Goal: Task Accomplishment & Management: Complete application form

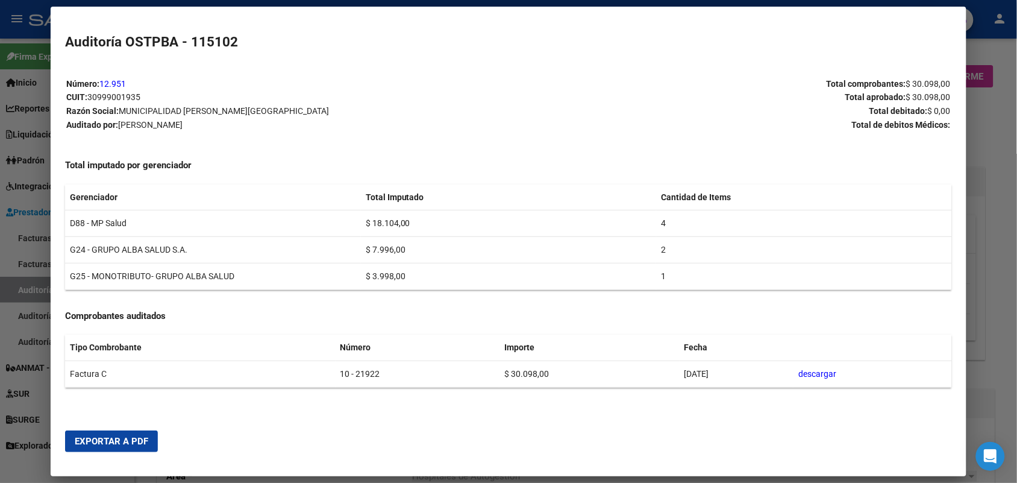
drag, startPoint x: 1001, startPoint y: 203, endPoint x: 998, endPoint y: 122, distance: 80.8
click at [1005, 190] on div at bounding box center [508, 241] width 1017 height 483
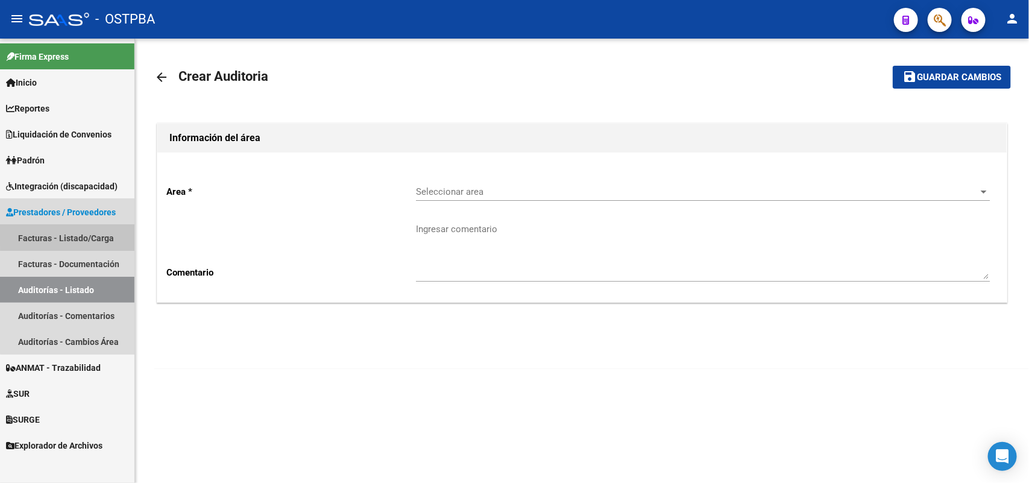
click at [89, 233] on link "Facturas - Listado/Carga" at bounding box center [67, 238] width 134 height 26
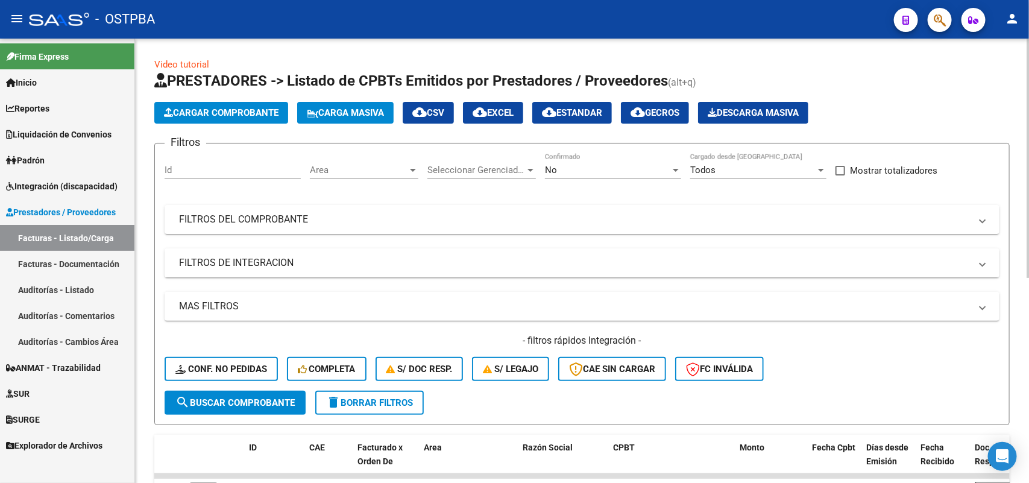
click at [672, 165] on div at bounding box center [675, 170] width 11 height 10
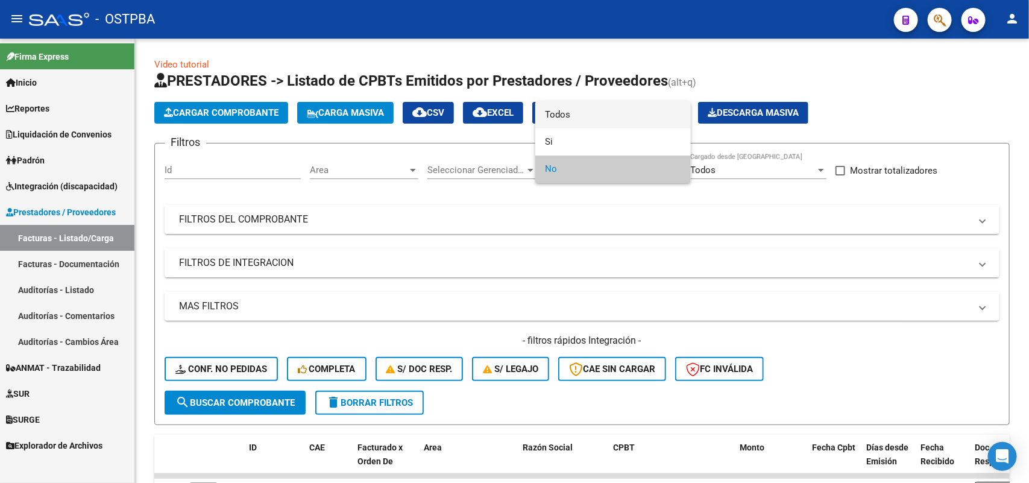
click at [571, 118] on span "Todos" at bounding box center [613, 114] width 136 height 27
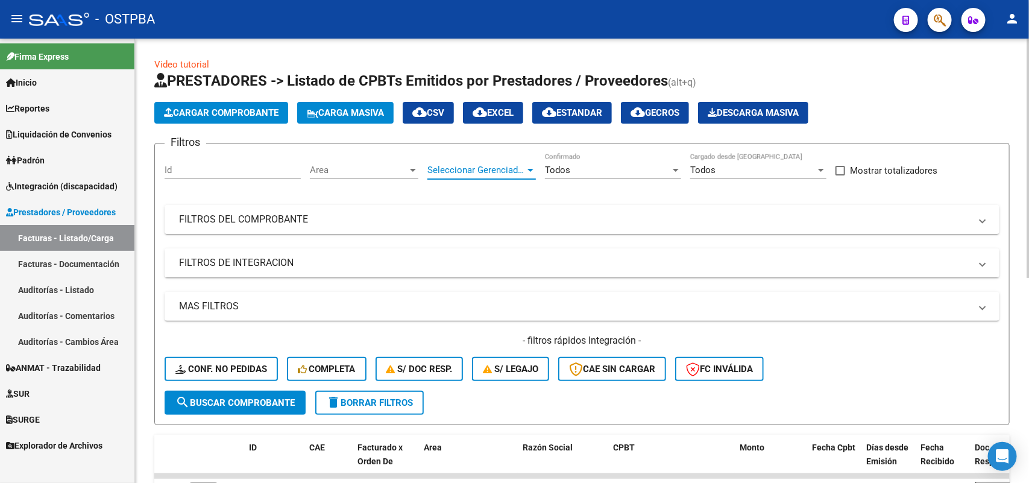
click at [528, 169] on div at bounding box center [530, 170] width 6 height 3
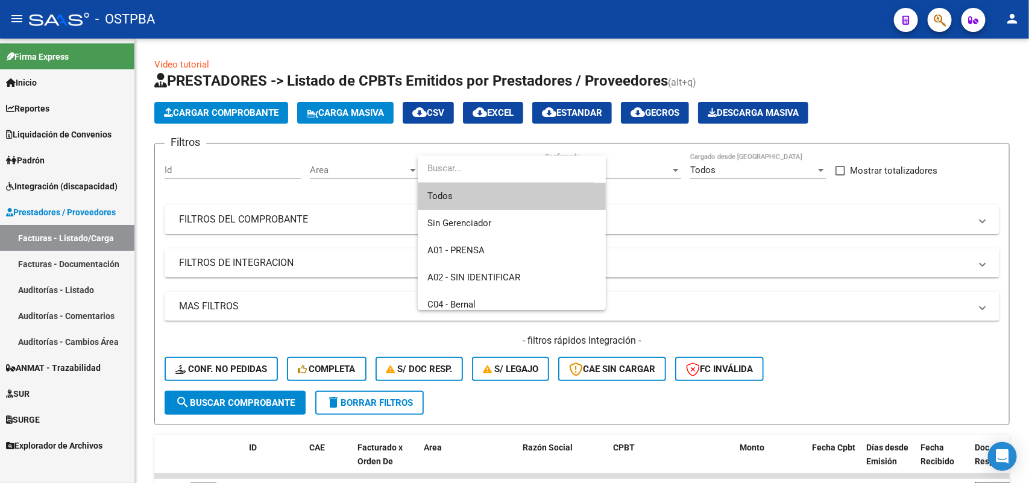
click at [466, 192] on span "Todos" at bounding box center [511, 196] width 169 height 27
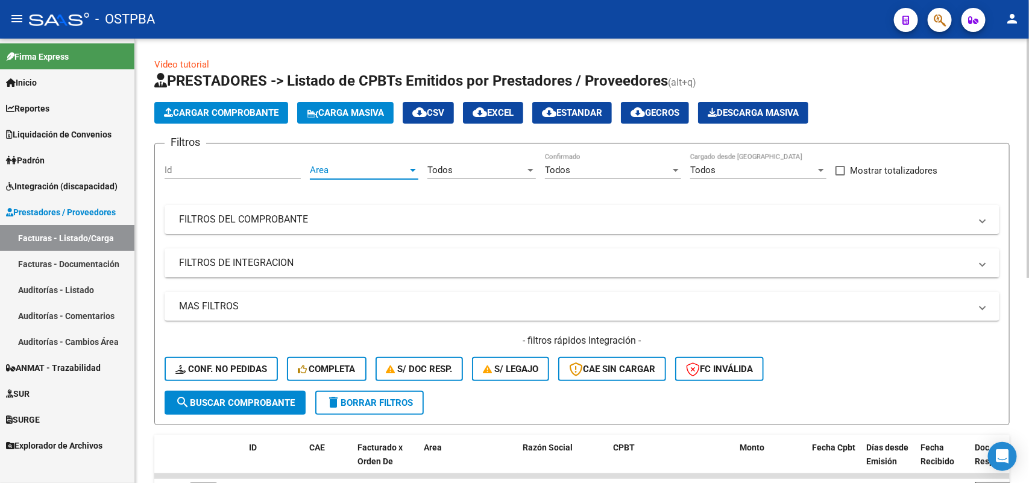
click at [416, 172] on div at bounding box center [412, 170] width 11 height 10
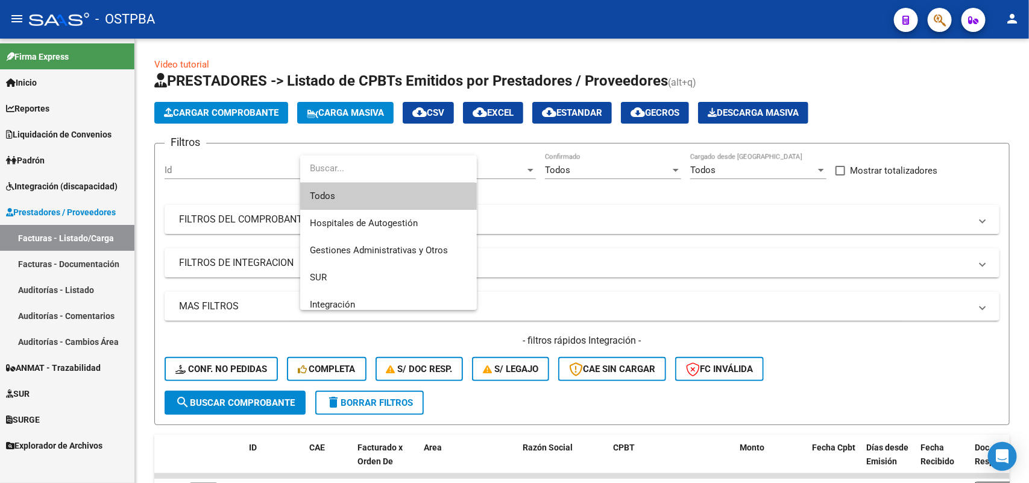
click at [383, 194] on span "Todos" at bounding box center [388, 196] width 157 height 27
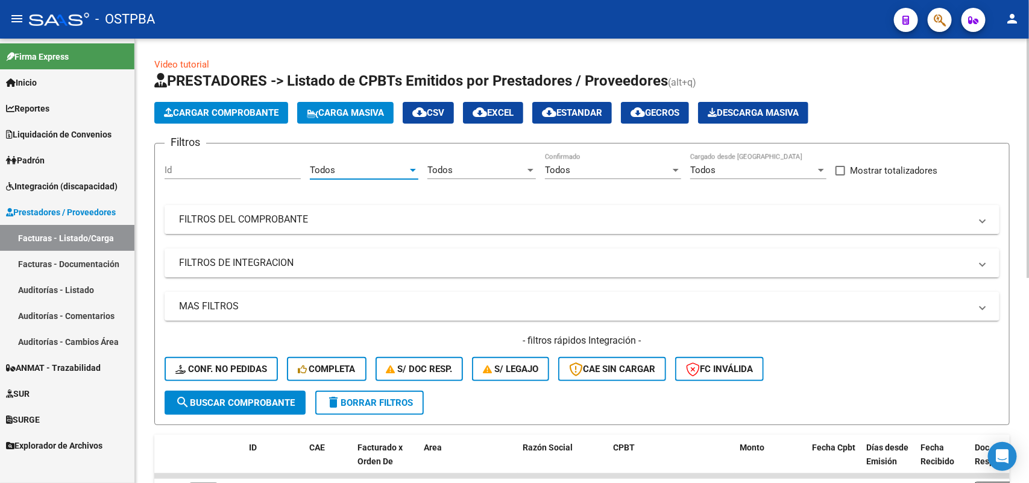
click at [287, 219] on mat-panel-title "FILTROS DEL COMPROBANTE" at bounding box center [574, 219] width 791 height 13
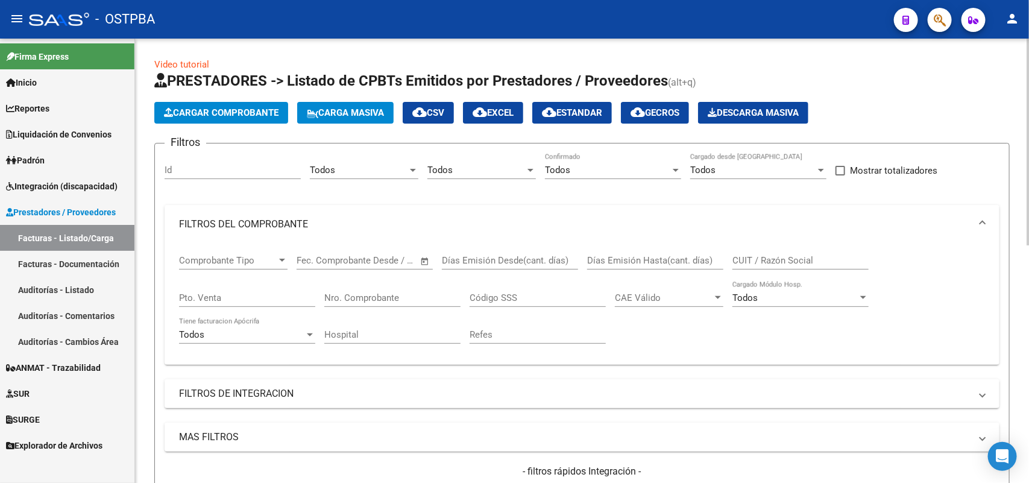
click at [413, 287] on div "Nro. Comprobante" at bounding box center [392, 294] width 136 height 26
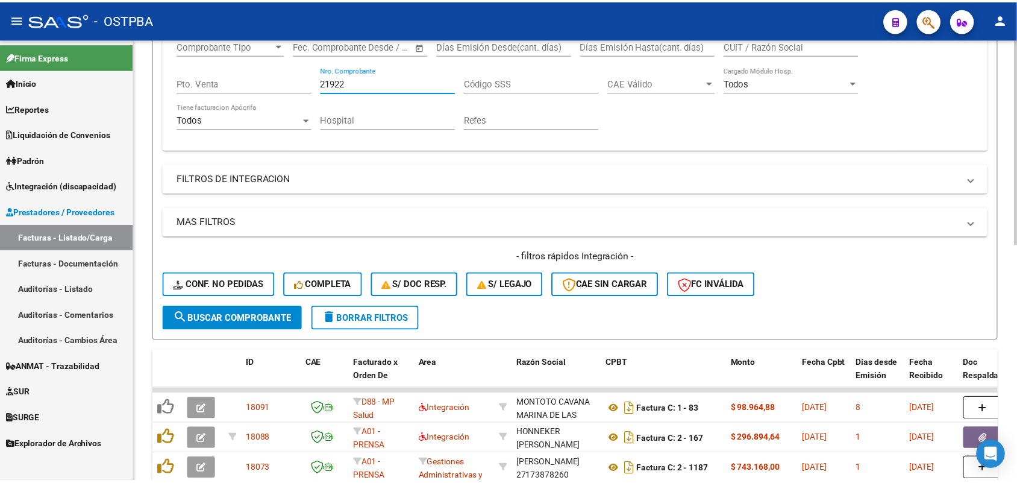
scroll to position [226, 0]
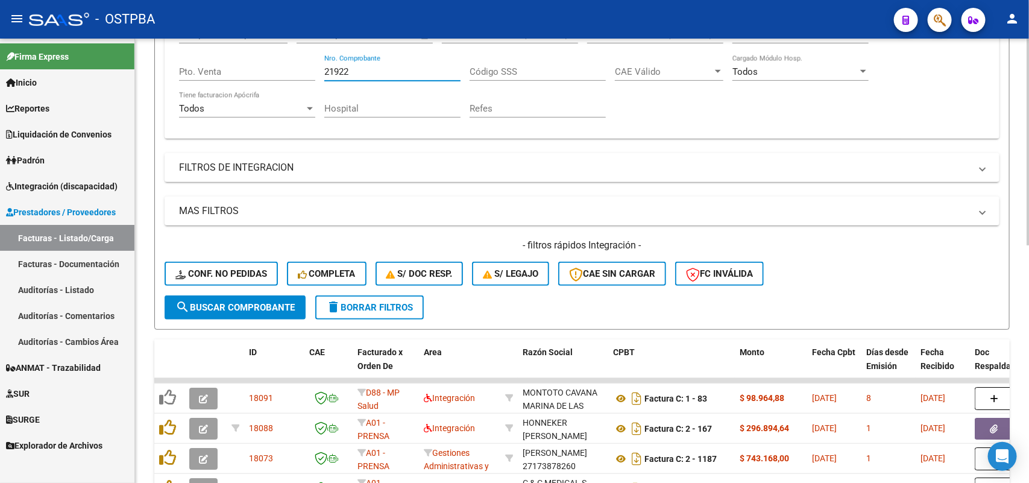
type input "21922"
click at [231, 308] on span "search Buscar Comprobante" at bounding box center [234, 307] width 119 height 11
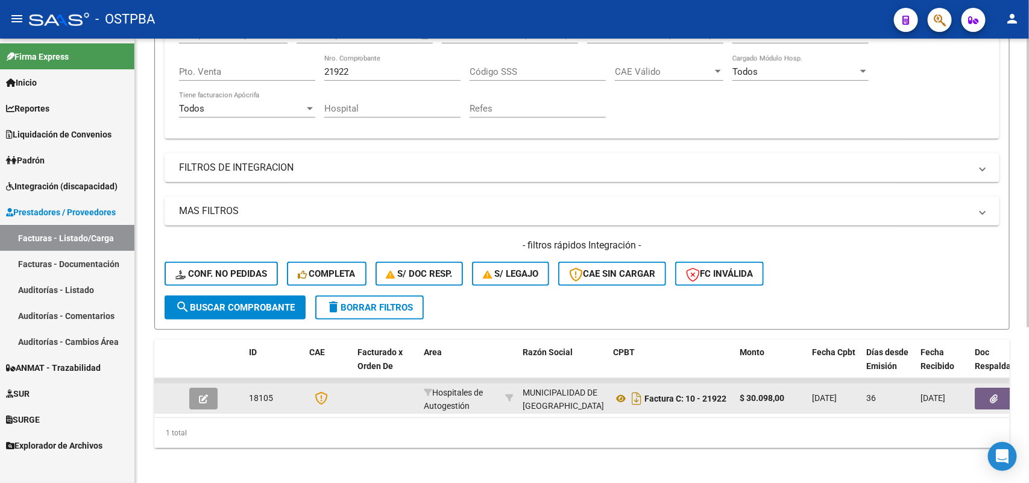
click at [203, 394] on icon "button" at bounding box center [203, 398] width 9 height 9
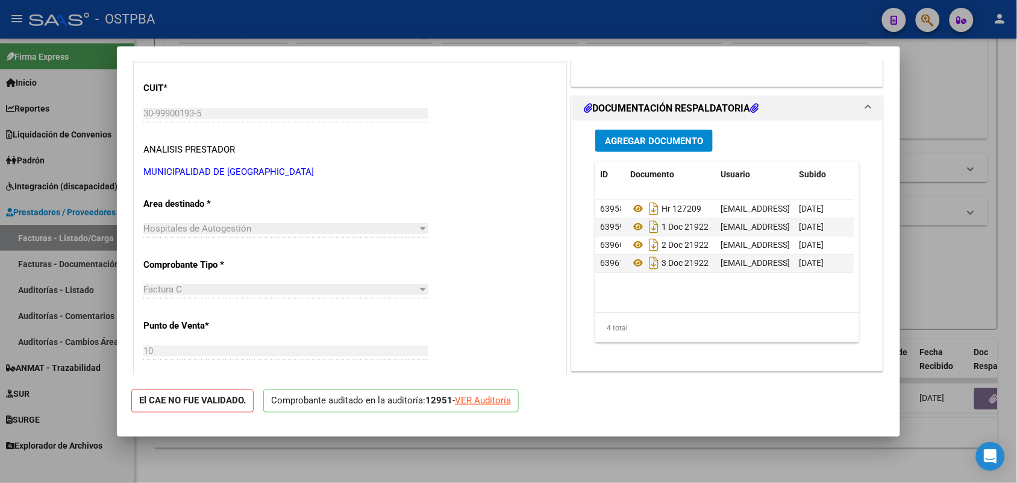
scroll to position [151, 0]
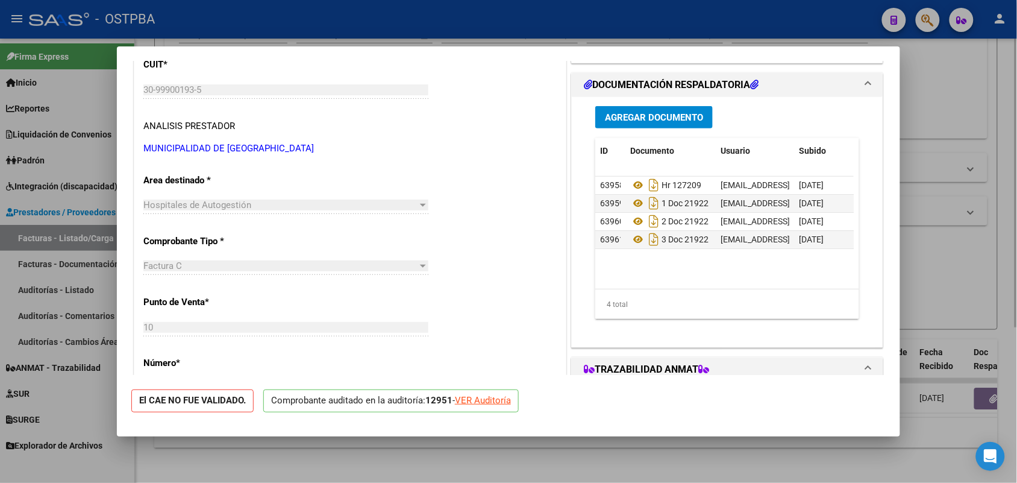
drag, startPoint x: 978, startPoint y: 245, endPoint x: 973, endPoint y: 230, distance: 15.6
click at [975, 242] on div at bounding box center [508, 241] width 1017 height 483
type input "$ 0,00"
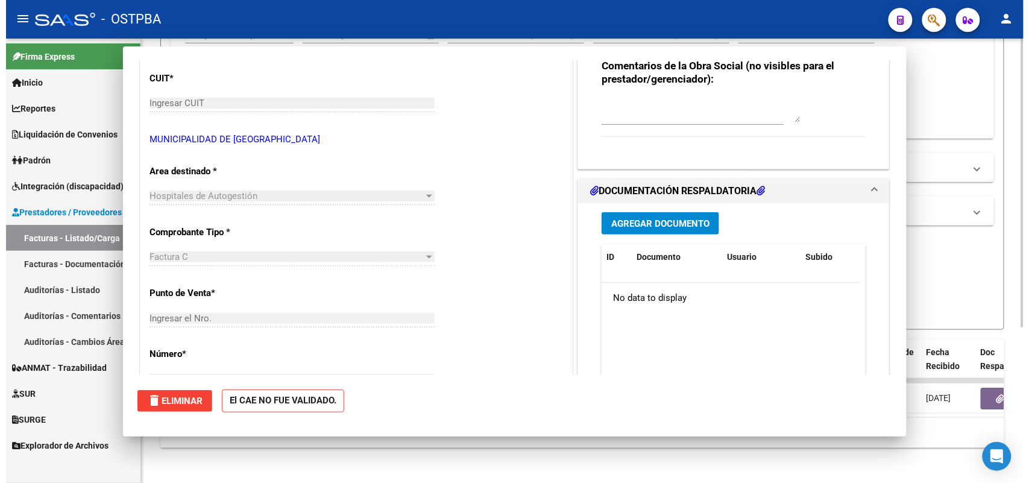
scroll to position [0, 0]
